Goal: Connect with others: Connect with others

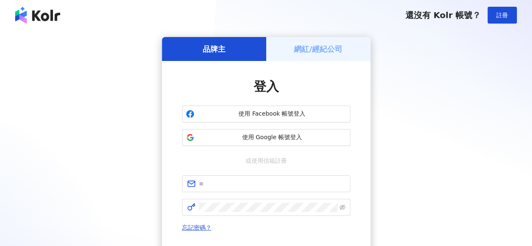
click at [308, 51] on h5 "網紅/經紀公司" at bounding box center [318, 49] width 48 height 11
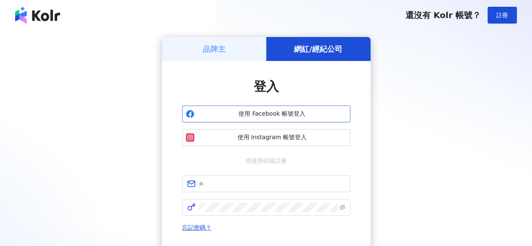
click at [277, 118] on button "使用 Facebook 帳號登入" at bounding box center [266, 114] width 168 height 17
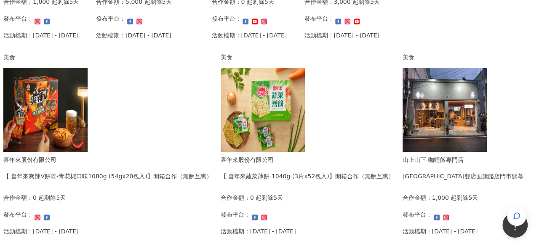
scroll to position [210, 0]
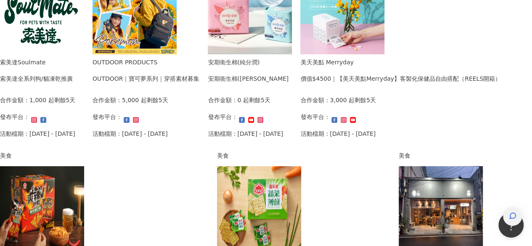
click at [510, 213] on icon "button" at bounding box center [513, 216] width 6 height 6
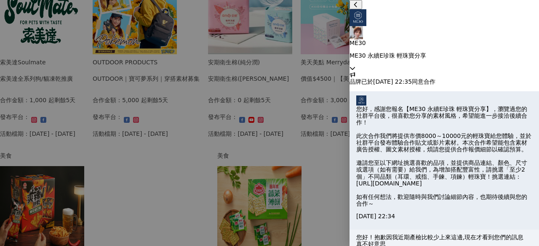
scroll to position [0, 0]
click at [355, 65] on icon at bounding box center [352, 68] width 6 height 6
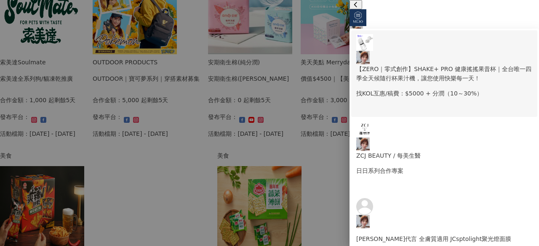
click at [472, 89] on p "找KOL互惠/稿費：$5000 + 分潤（10～30%）" at bounding box center [444, 93] width 176 height 9
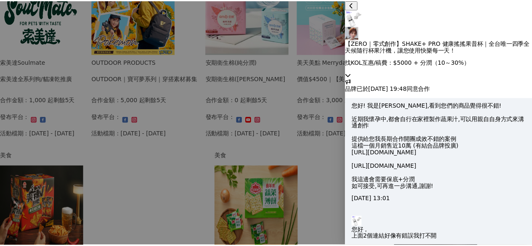
scroll to position [1284, 0]
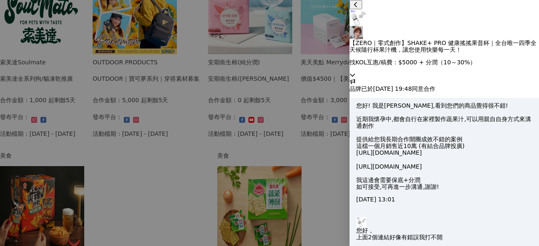
click at [338, 11] on div at bounding box center [269, 123] width 539 height 246
